Goal: Task Accomplishment & Management: Manage account settings

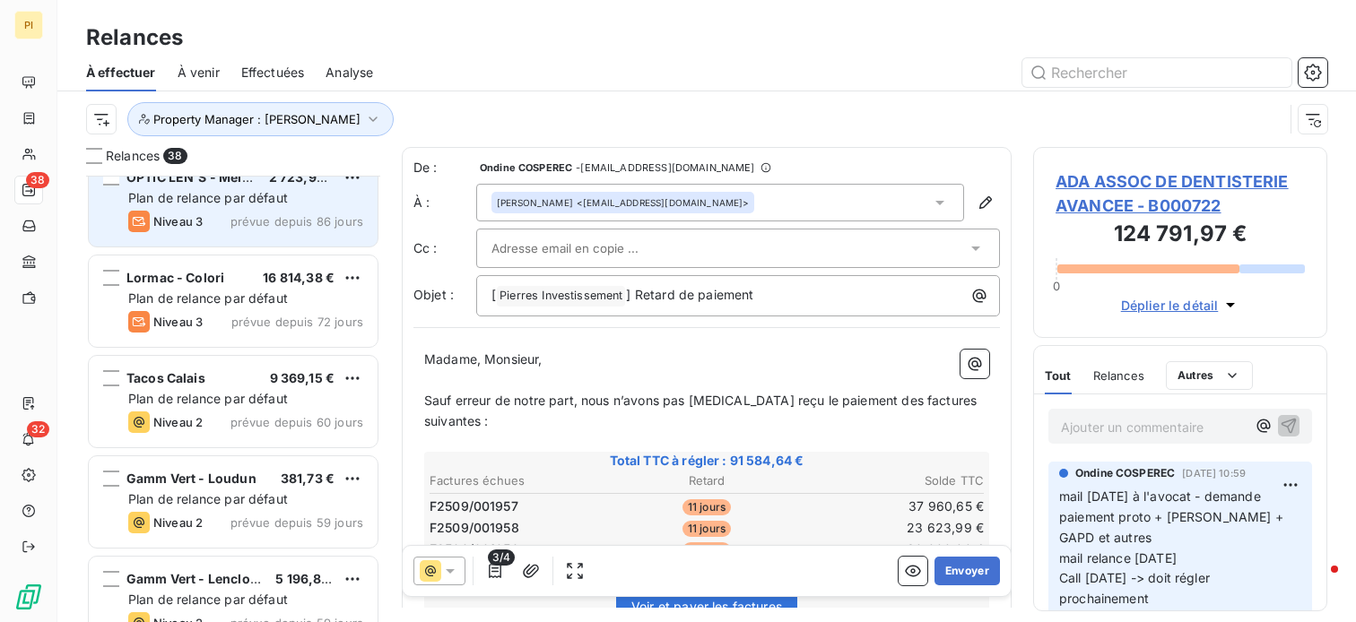
scroll to position [628, 0]
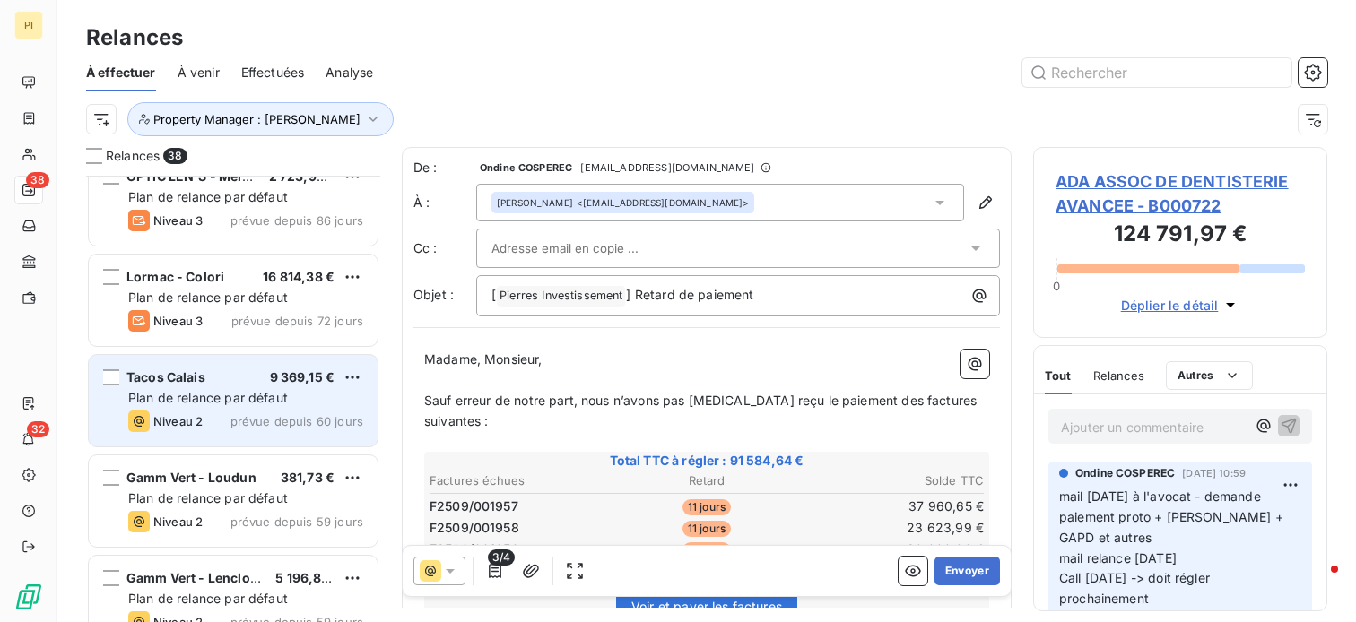
drag, startPoint x: 253, startPoint y: 414, endPoint x: 273, endPoint y: 416, distance: 19.8
click at [255, 414] on span "prévue depuis 60 jours" at bounding box center [297, 421] width 133 height 14
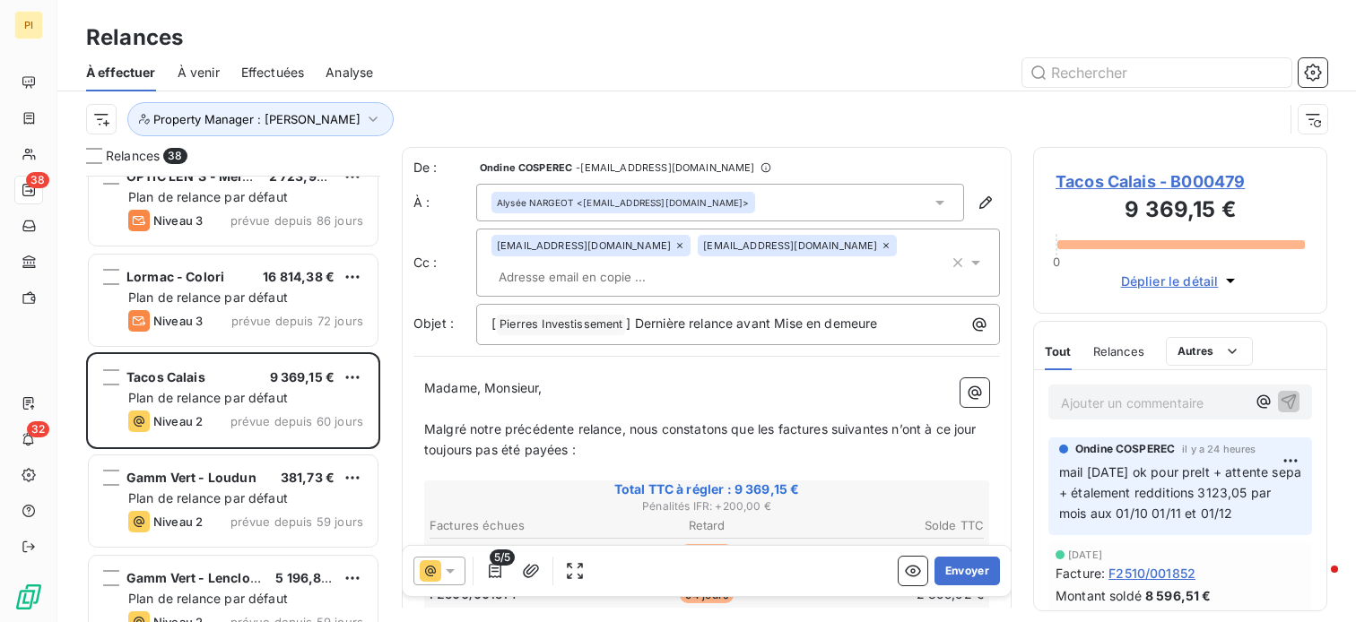
click at [1110, 407] on p "Ajouter un commentaire ﻿" at bounding box center [1153, 403] width 185 height 22
click at [1142, 410] on p "Ajouter un commentaire ﻿" at bounding box center [1153, 403] width 185 height 22
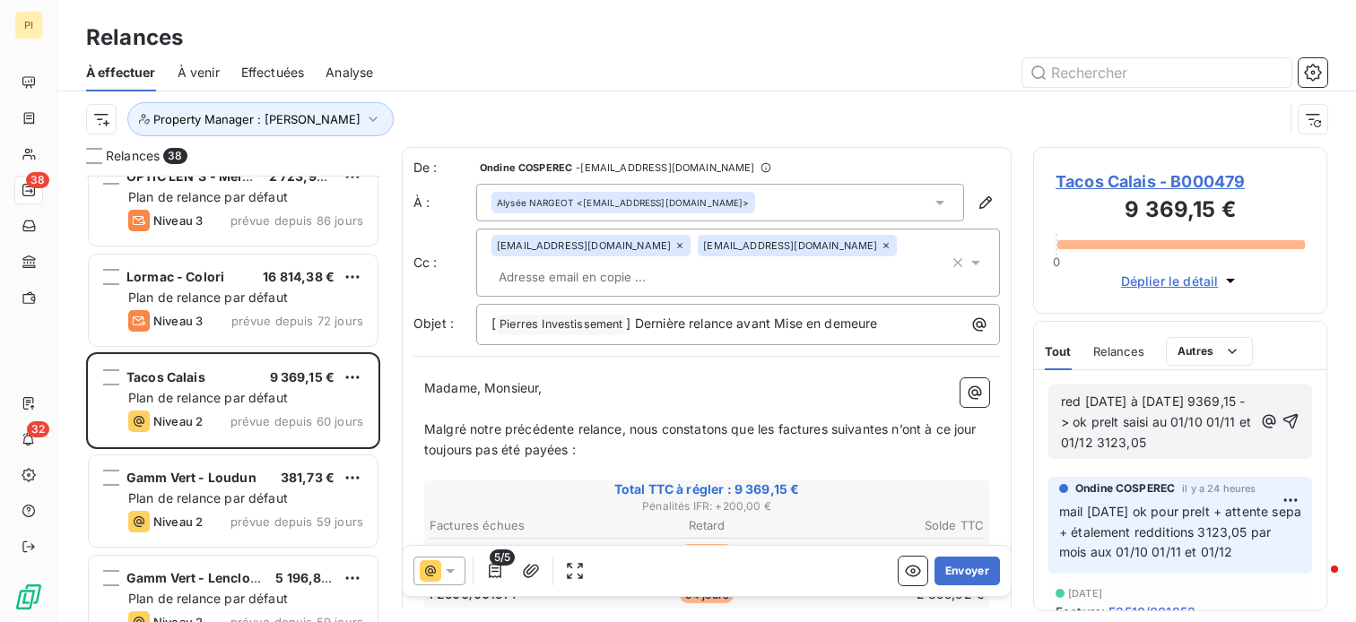
click at [1198, 421] on span "red [DATE] à [DATE] 9369,15 -> ok prelt saisi au 01/10 01/11 et 01/12 3123,05" at bounding box center [1158, 422] width 194 height 57
click at [1282, 420] on icon "button" at bounding box center [1291, 422] width 18 height 18
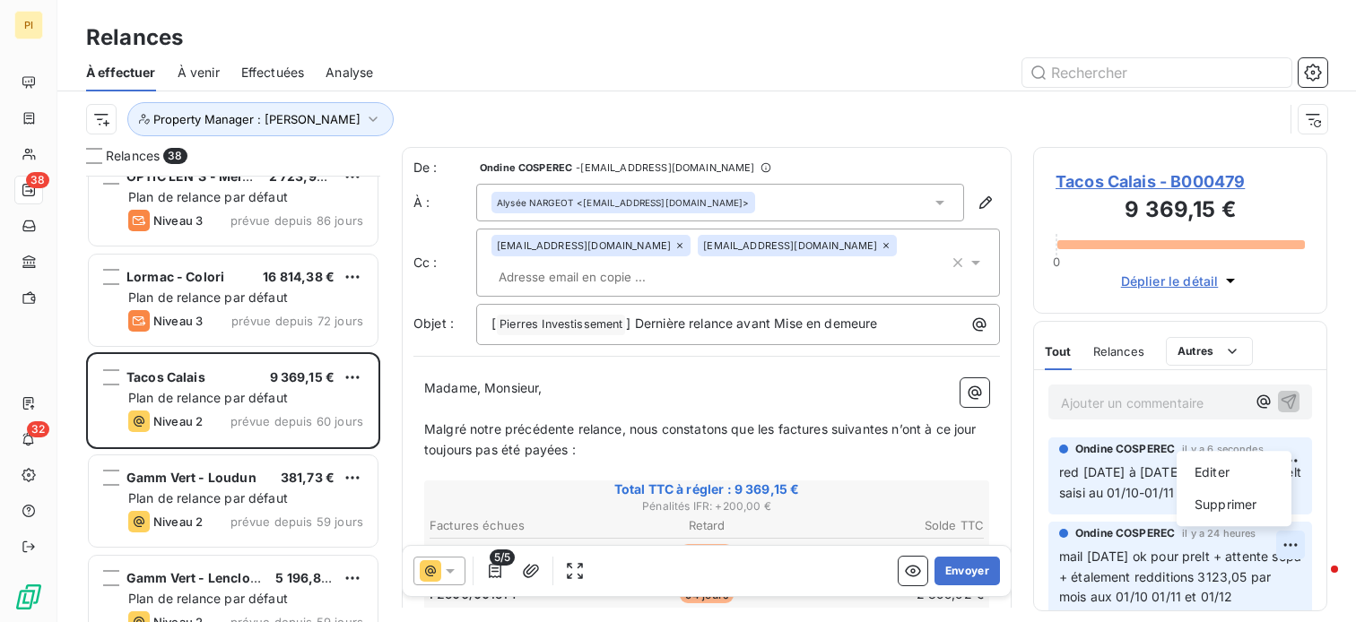
click at [1278, 549] on html "PI 38 32 Relances À effectuer À venir Effectuées Analyse Property Manager : [PE…" at bounding box center [678, 311] width 1356 height 622
click at [1233, 516] on div "Supprimer" at bounding box center [1234, 505] width 100 height 29
click at [1281, 548] on html "PI 38 32 Relances À effectuer À venir Effectuées Analyse Property Manager : [PE…" at bounding box center [678, 311] width 1356 height 622
click at [1023, 410] on html "PI 38 32 Relances À effectuer À venir Effectuées Analyse Property Manager : [PE…" at bounding box center [678, 311] width 1356 height 622
click at [1282, 550] on html "PI 38 32 Relances À effectuer À venir Effectuées Analyse Property Manager : [PE…" at bounding box center [678, 311] width 1356 height 622
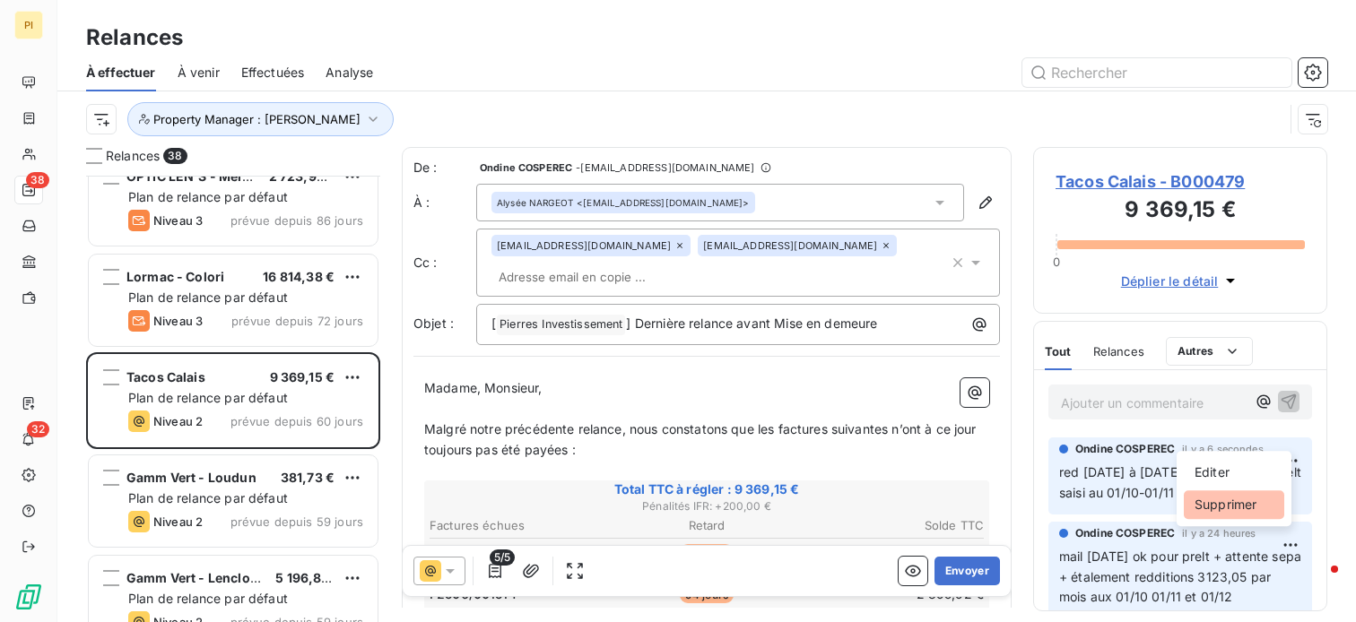
click at [1235, 507] on div "Supprimer" at bounding box center [1234, 505] width 100 height 29
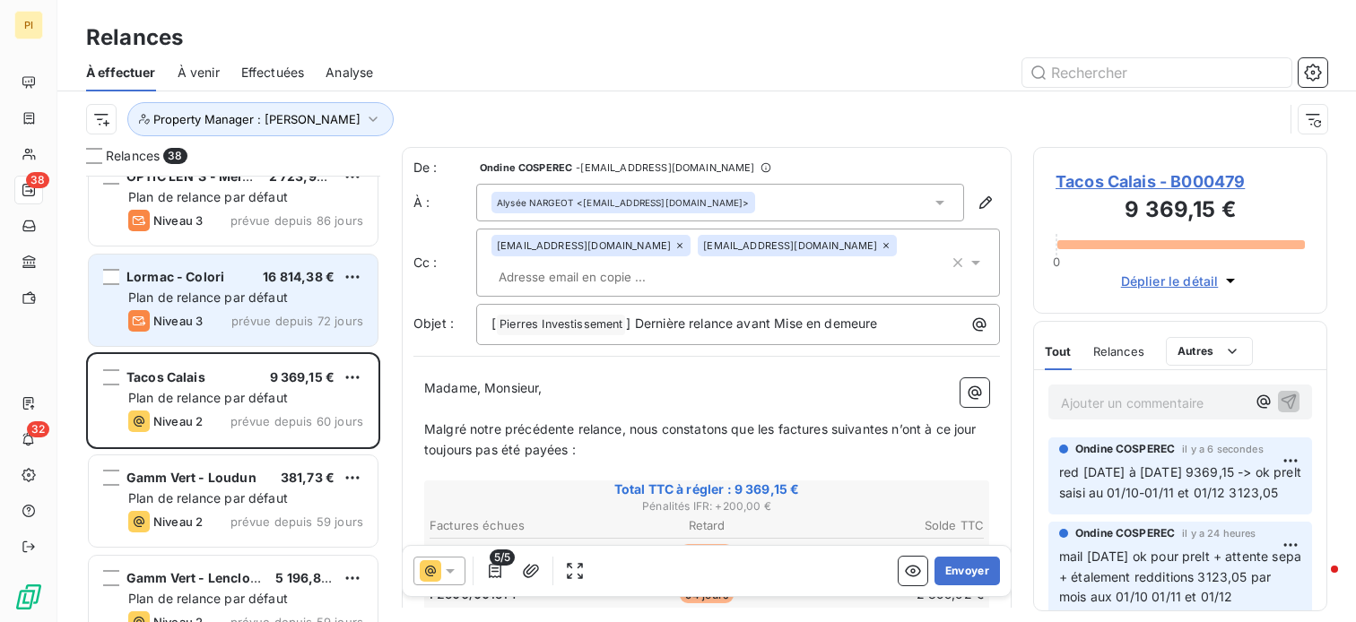
click at [291, 333] on div "Lormac - Colori 16 814,38 € Plan de relance par défaut Niveau 3 prévue depuis 7…" at bounding box center [233, 300] width 289 height 91
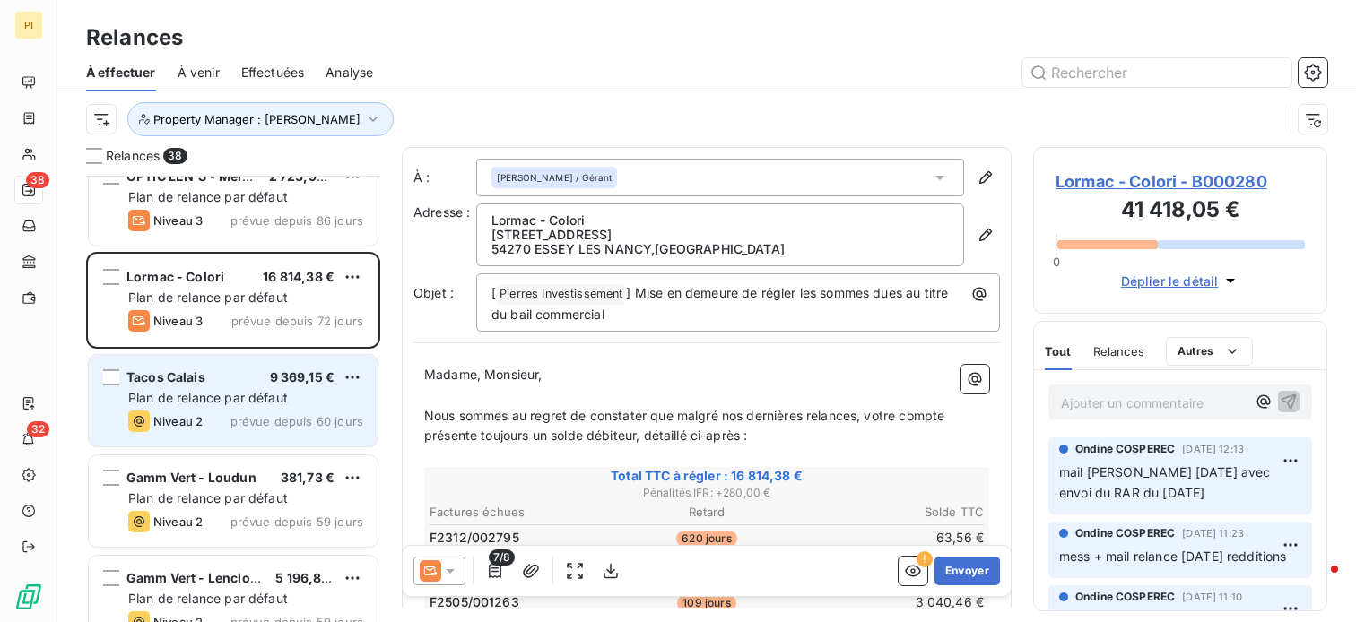
drag, startPoint x: 262, startPoint y: 380, endPoint x: 301, endPoint y: 380, distance: 39.5
click at [269, 380] on div "Tacos Calais 9 369,15 €" at bounding box center [245, 378] width 235 height 16
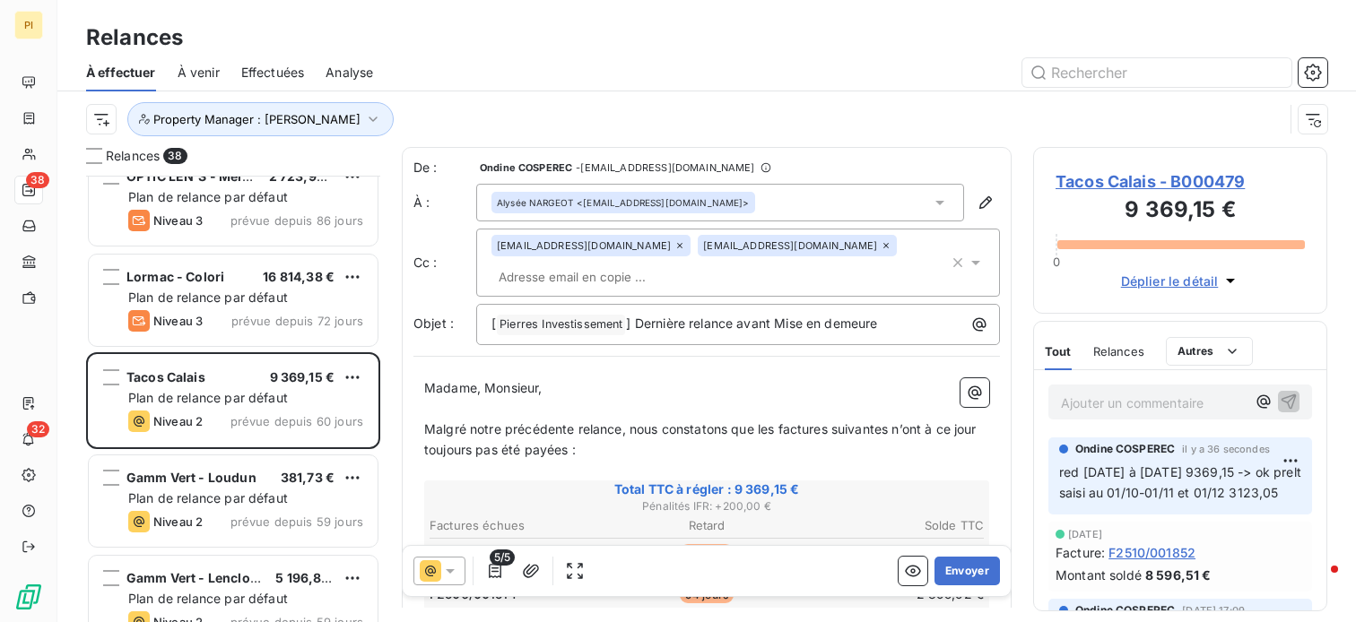
click at [1118, 184] on span "Tacos Calais - B000479" at bounding box center [1180, 182] width 249 height 24
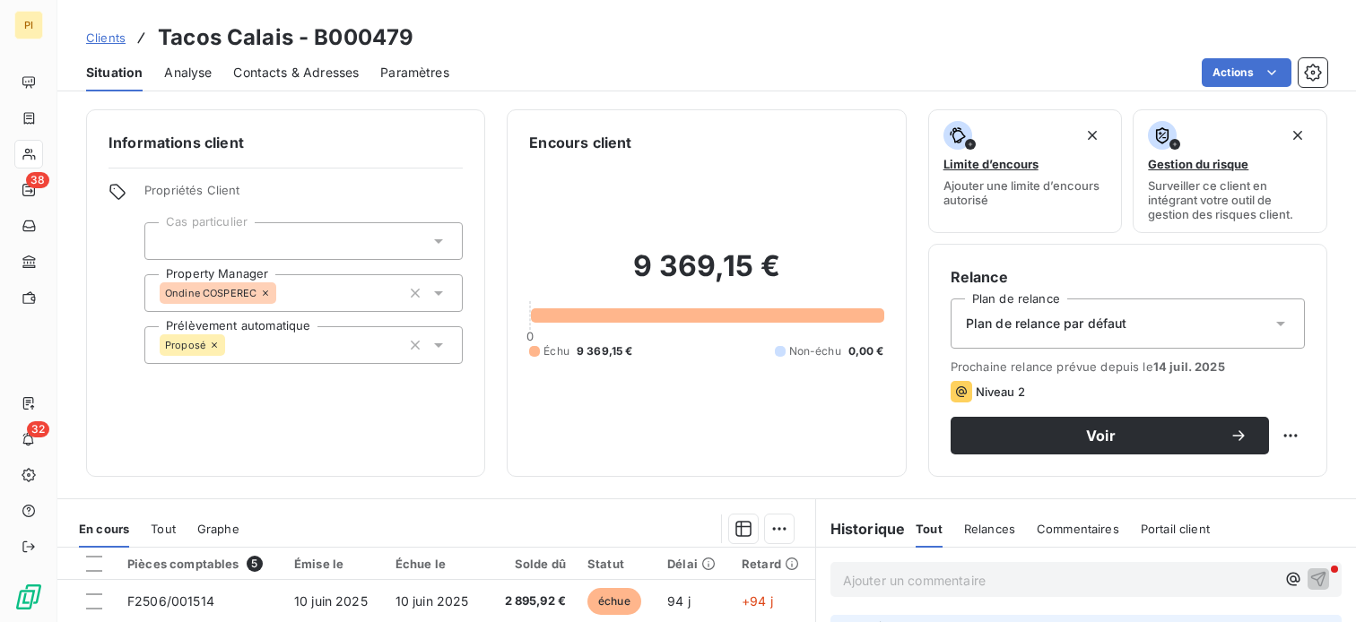
click at [328, 251] on div at bounding box center [303, 241] width 318 height 38
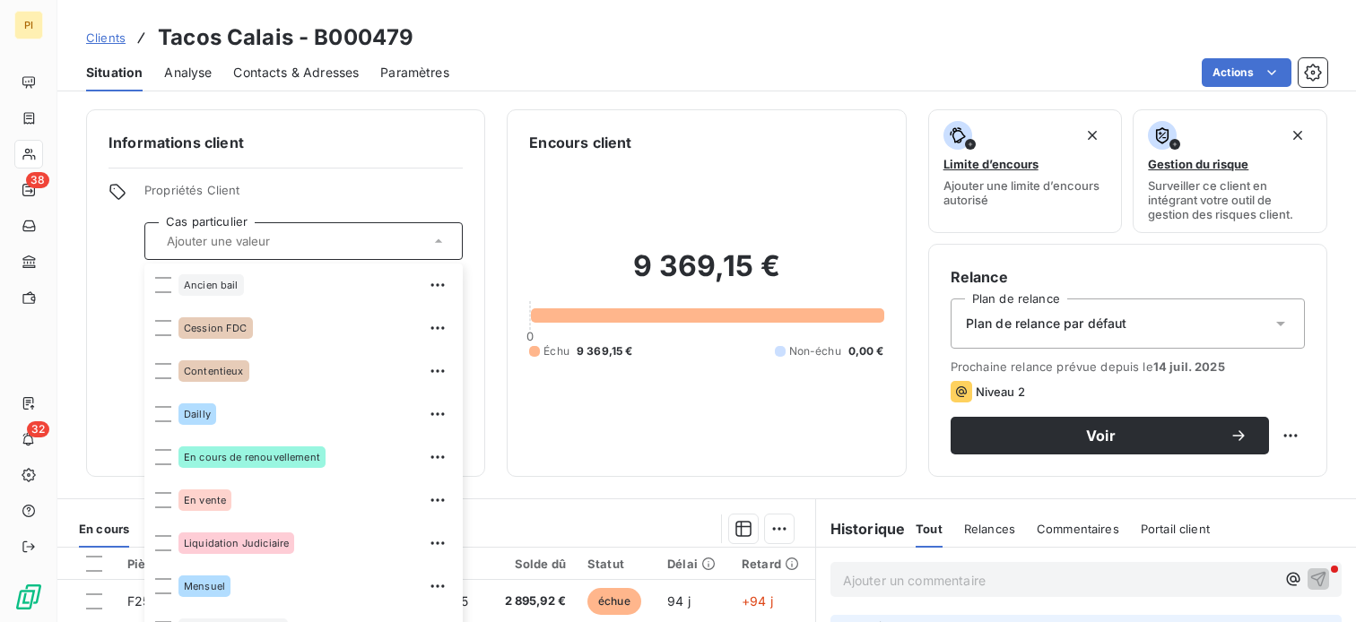
click at [387, 196] on span "Propriétés Client" at bounding box center [303, 195] width 318 height 25
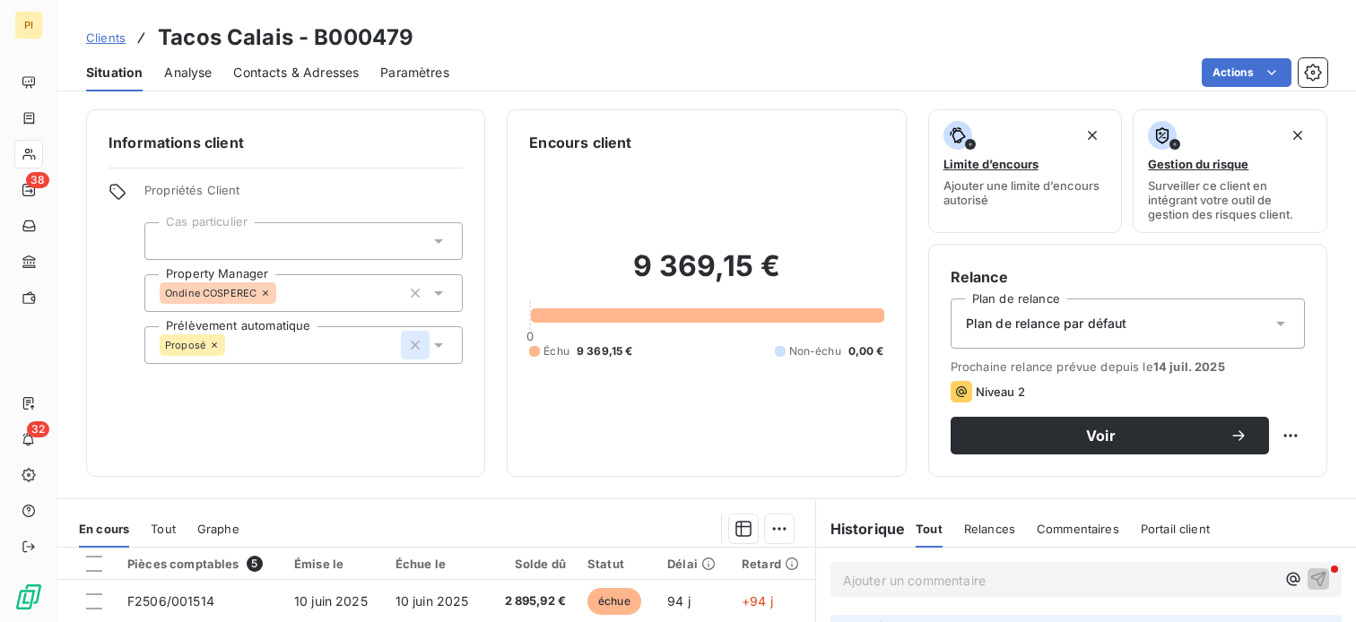
click at [411, 344] on icon "button" at bounding box center [415, 345] width 9 height 9
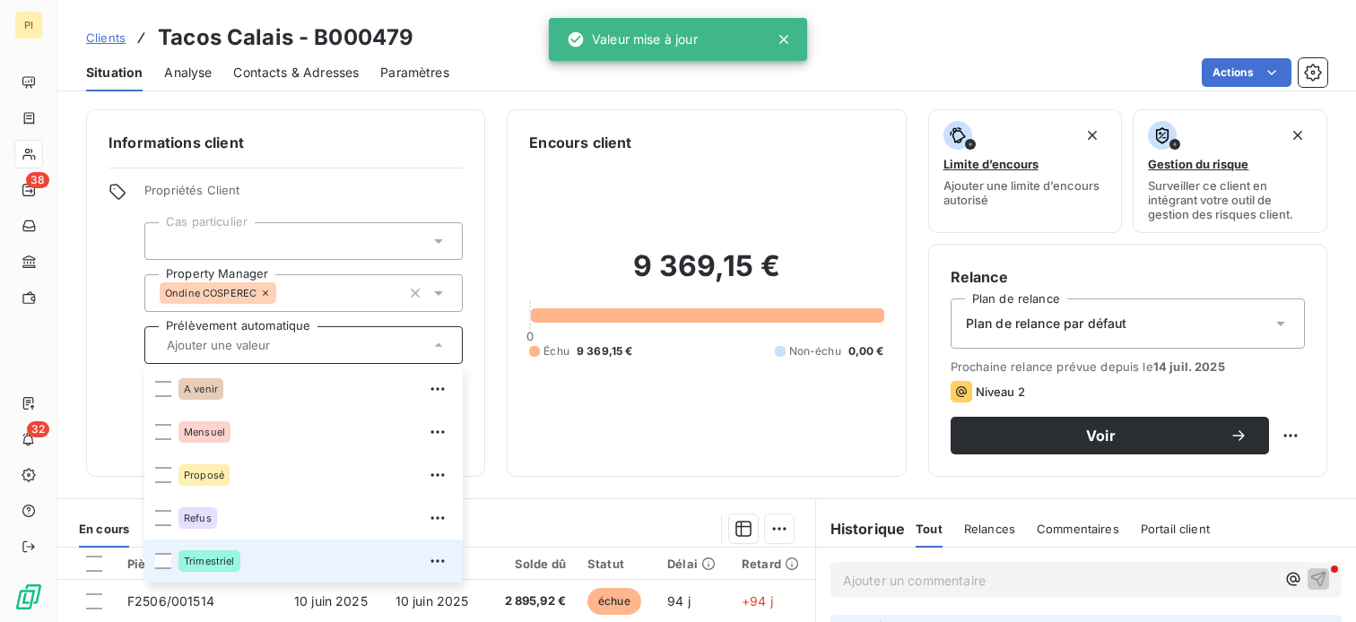
click at [226, 563] on span "Trimestriel" at bounding box center [209, 561] width 51 height 11
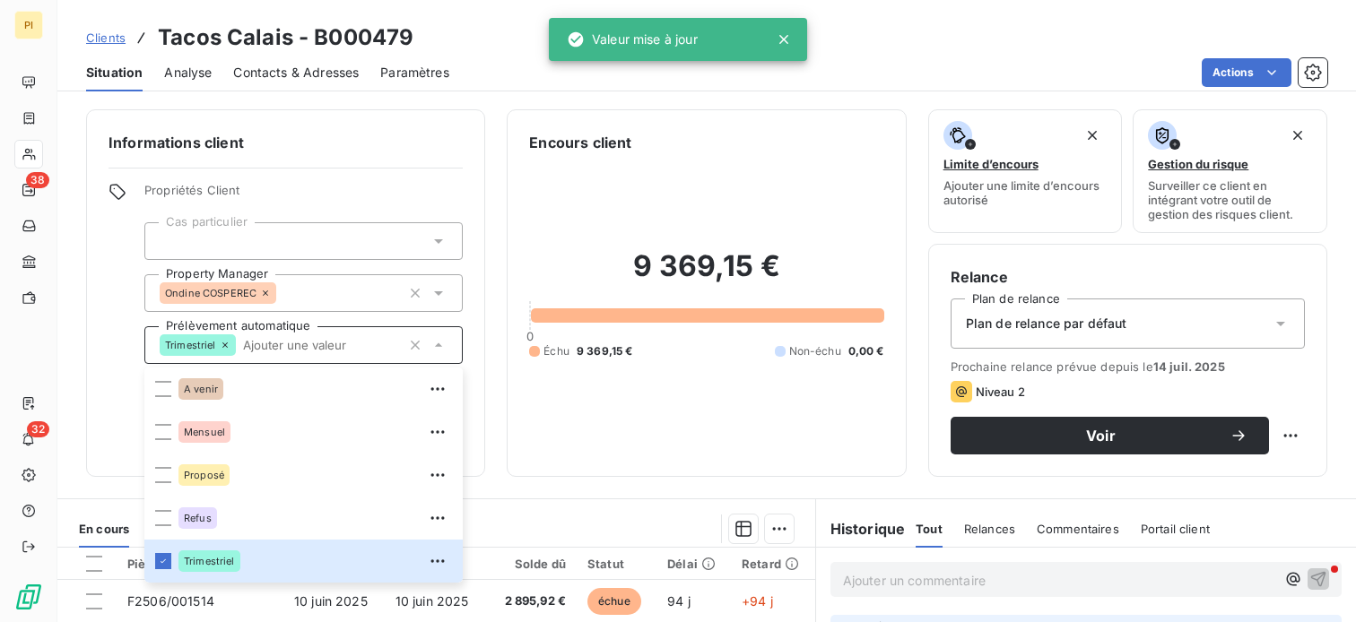
drag, startPoint x: 507, startPoint y: 266, endPoint x: 540, endPoint y: 263, distance: 33.4
click at [508, 266] on div "Encours client 9 369,15 € 0 Échu 9 369,15 € Non-échu 0,00 €" at bounding box center [706, 293] width 399 height 368
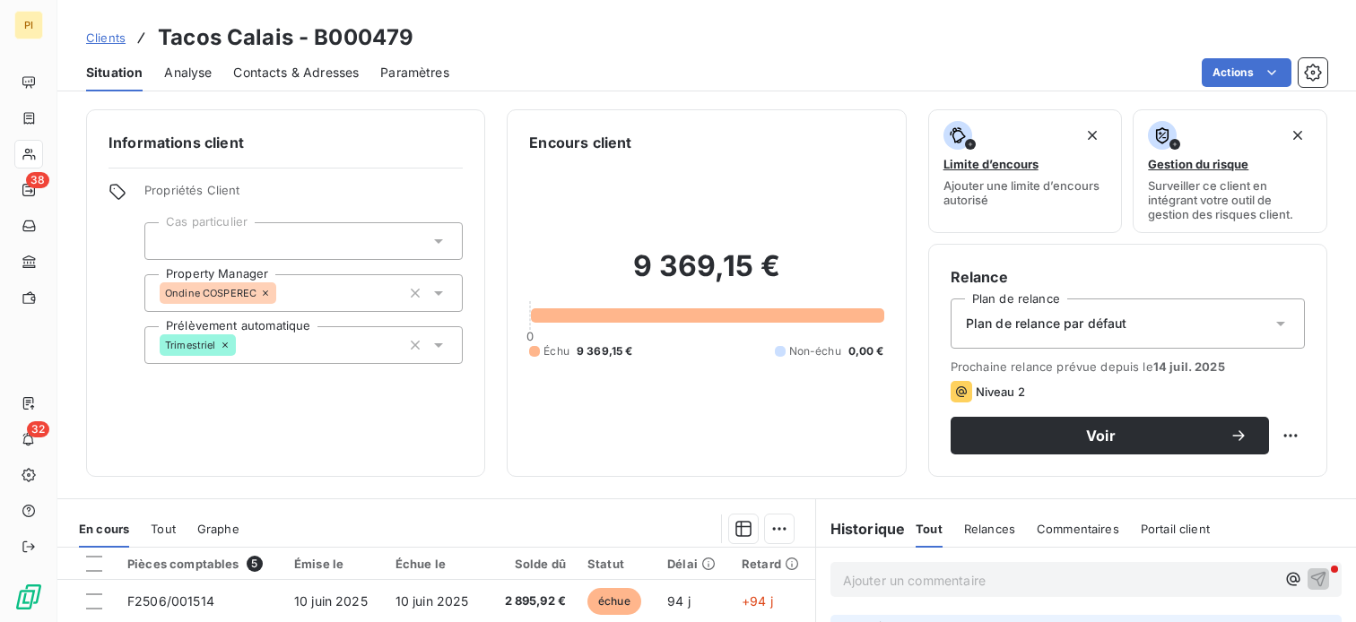
click at [1052, 327] on span "Plan de relance par défaut" at bounding box center [1046, 324] width 161 height 18
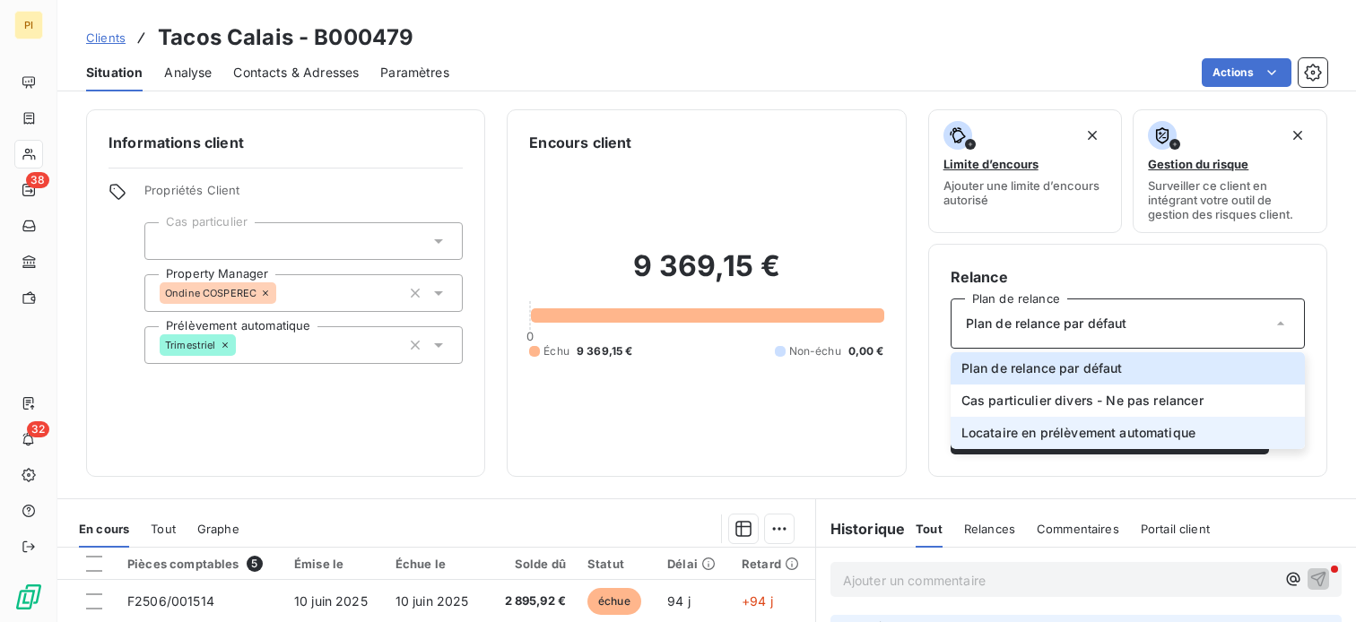
click at [1060, 442] on li "Locataire en prélèvement automatique" at bounding box center [1128, 433] width 354 height 32
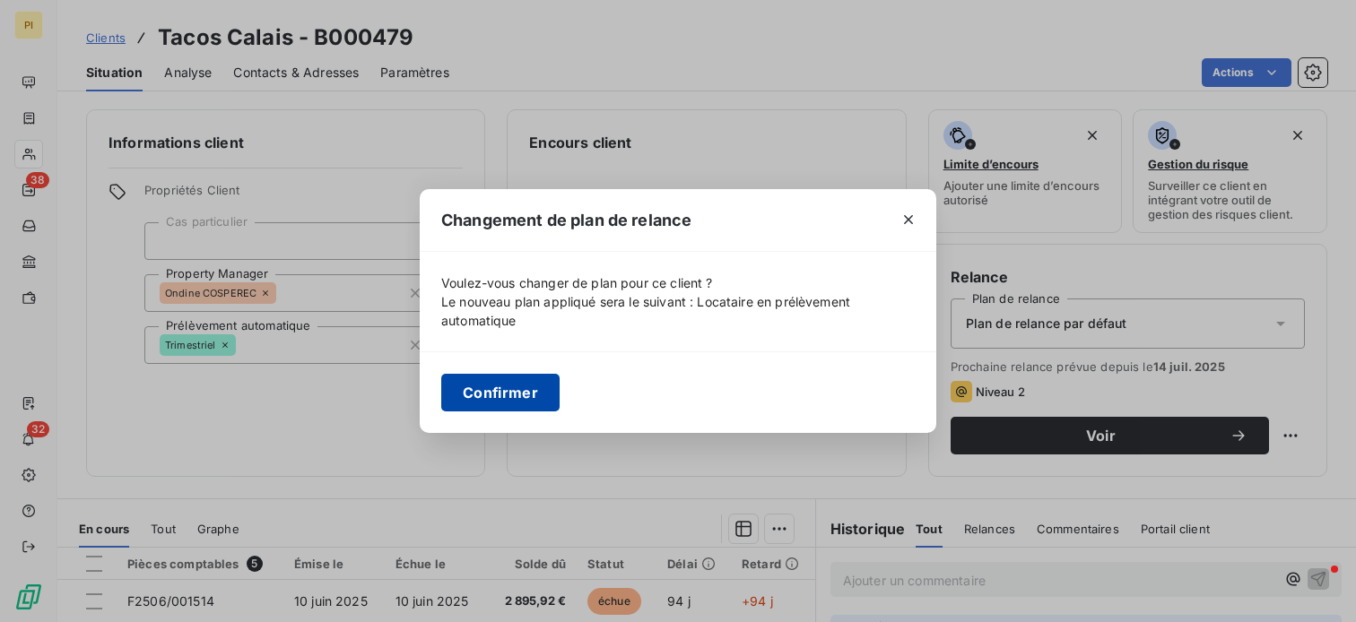
click at [506, 397] on button "Confirmer" at bounding box center [500, 393] width 118 height 38
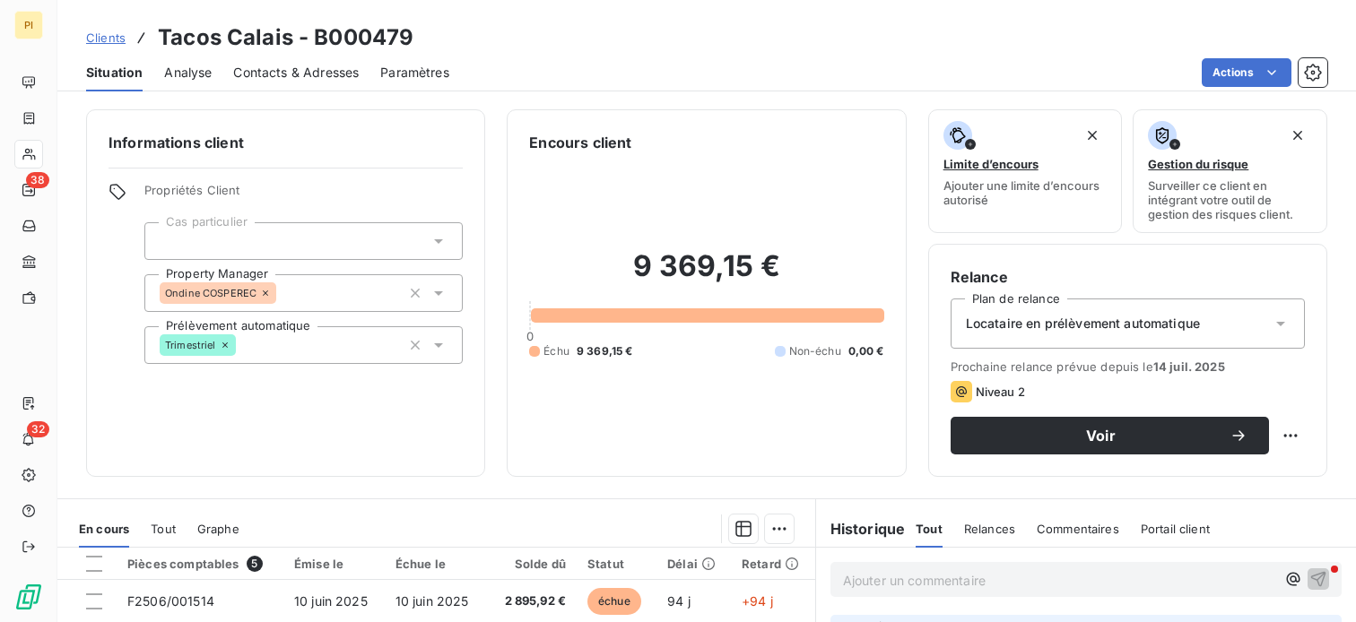
drag, startPoint x: 806, startPoint y: 412, endPoint x: 818, endPoint y: 413, distance: 11.8
click at [809, 413] on div "9 369,15 € 0 Échu 9 369,15 € Non-échu 0,00 €" at bounding box center [706, 303] width 354 height 301
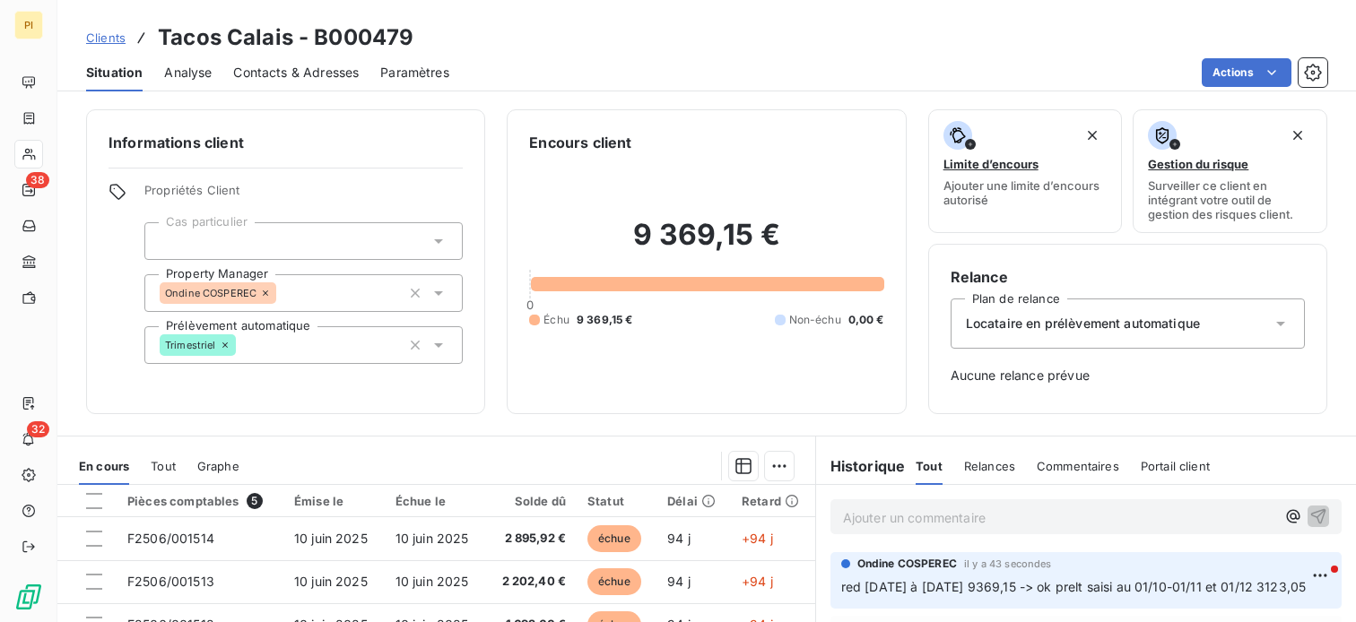
click at [358, 239] on div at bounding box center [303, 241] width 318 height 38
click at [370, 161] on div "Informations client Propriétés Client Cas particulier Property Manager [PERSON_…" at bounding box center [285, 261] width 399 height 305
click at [301, 232] on div at bounding box center [303, 241] width 318 height 38
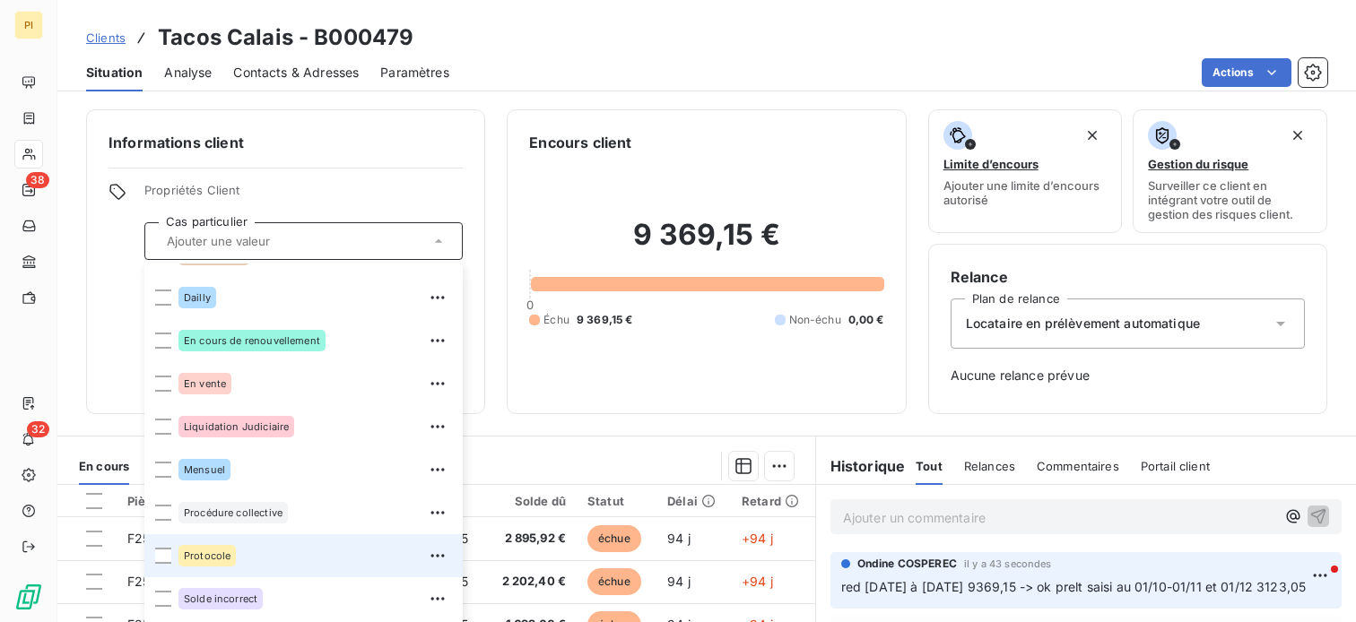
scroll to position [129, 0]
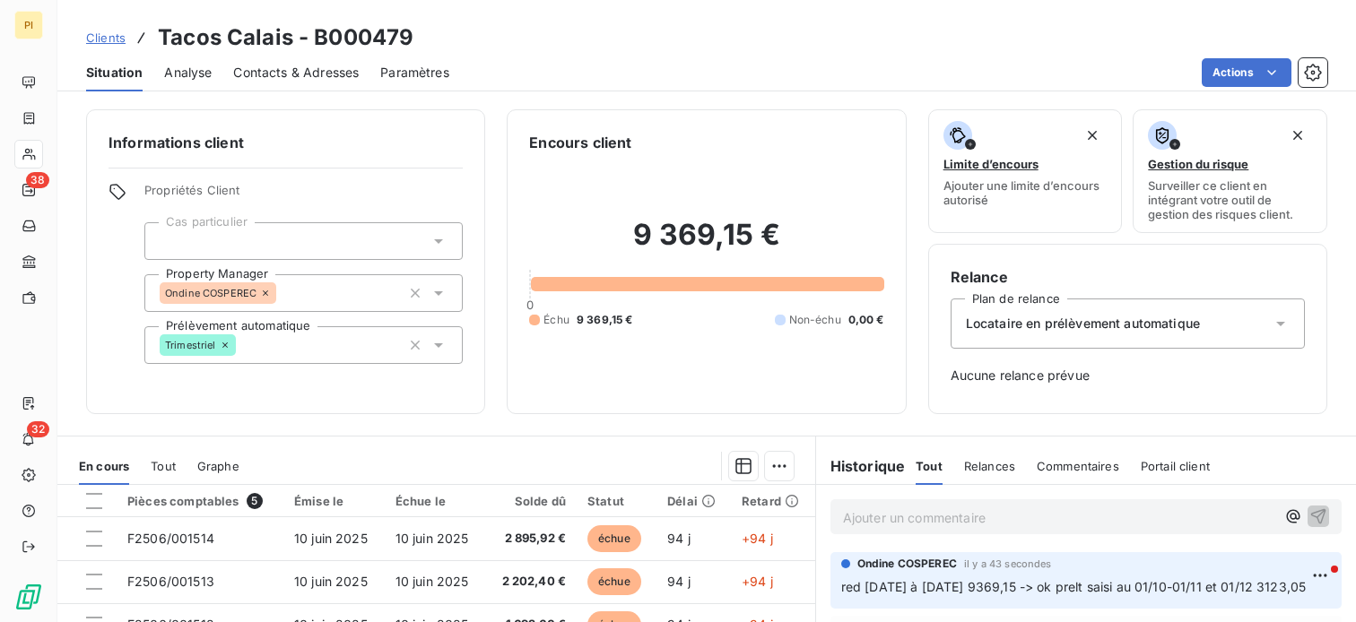
click at [686, 148] on div "Encours client" at bounding box center [706, 143] width 354 height 22
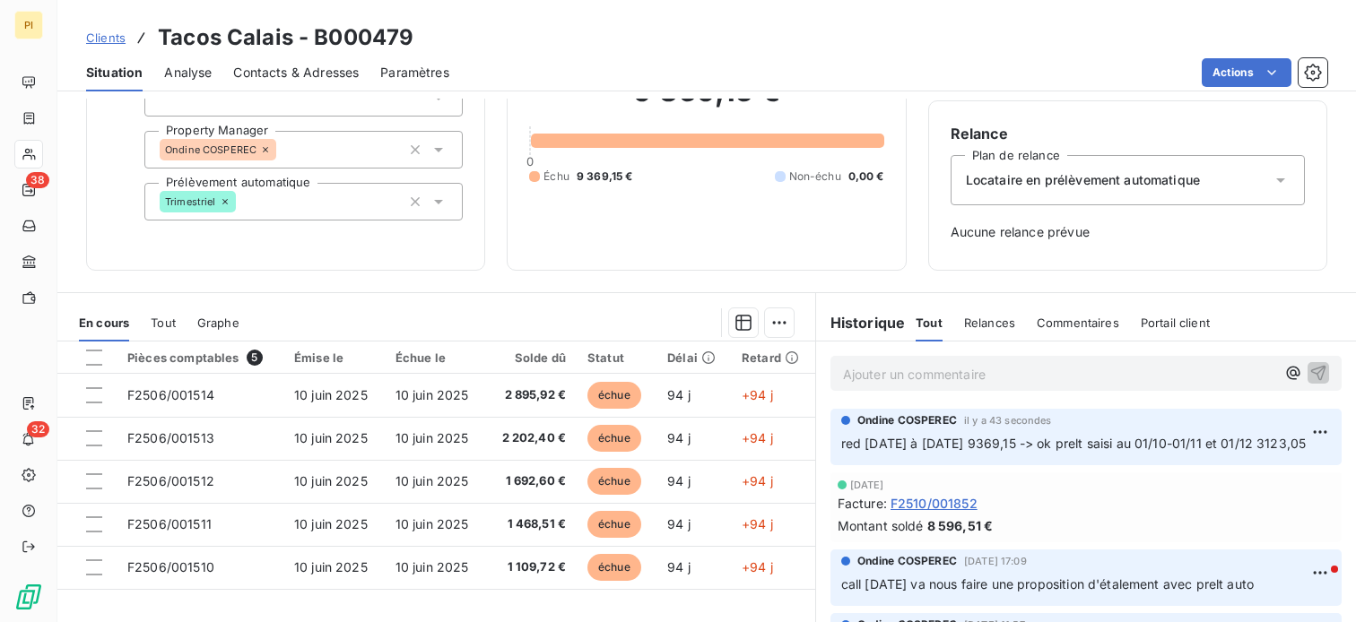
scroll to position [0, 0]
